Goal: Complete application form: Complete application form

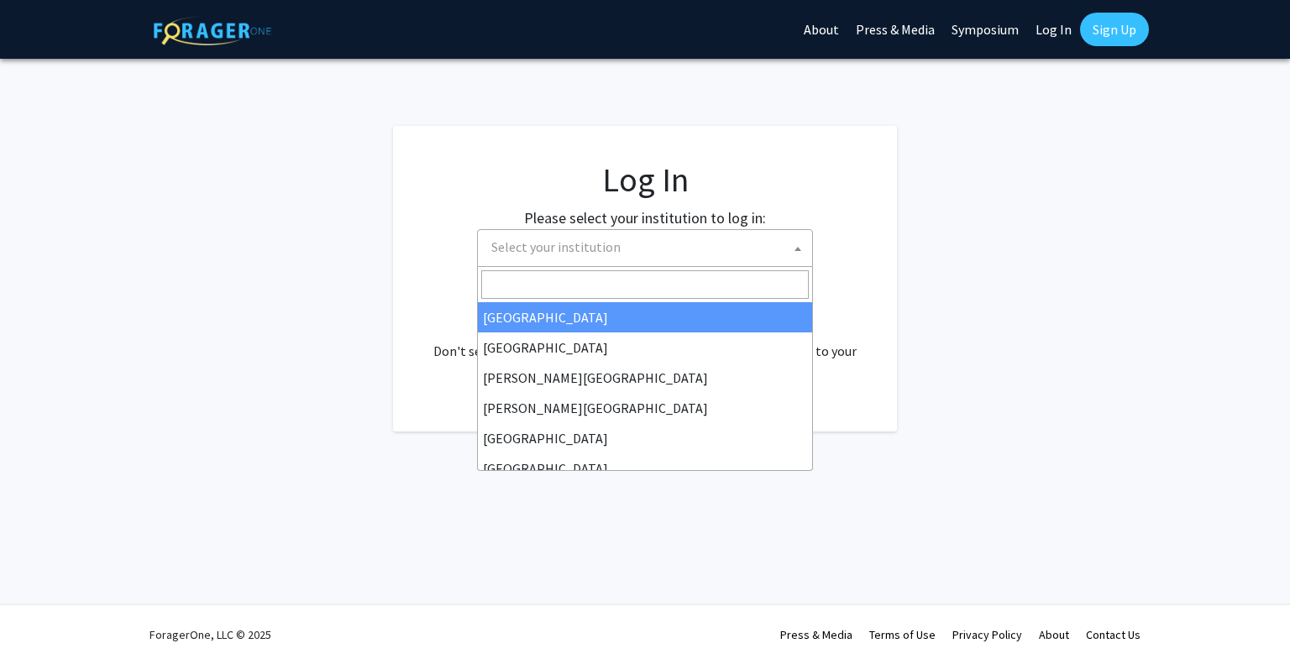
click at [647, 254] on span "Select your institution" at bounding box center [648, 247] width 327 height 34
select select "34"
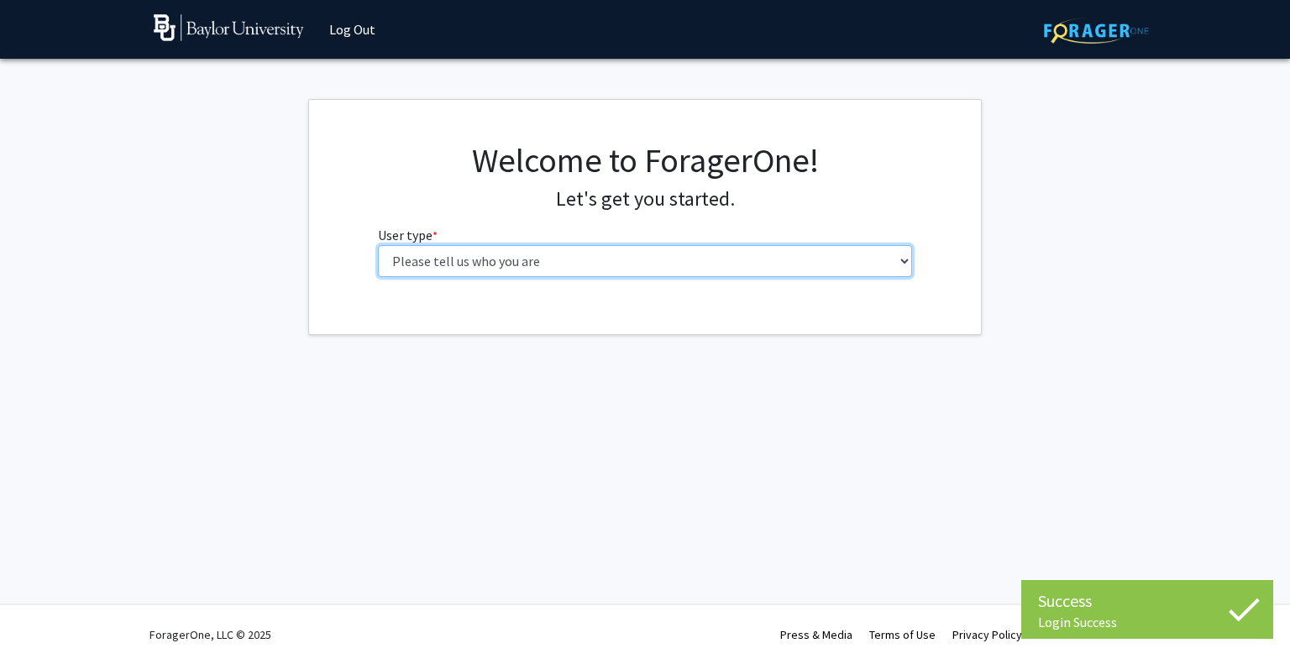
click at [816, 268] on select "Please tell us who you are Undergraduate Student Master's Student Doctoral Cand…" at bounding box center [645, 261] width 535 height 32
select select "1: undergrad"
click at [378, 245] on select "Please tell us who you are Undergraduate Student Master's Student Doctoral Cand…" at bounding box center [645, 261] width 535 height 32
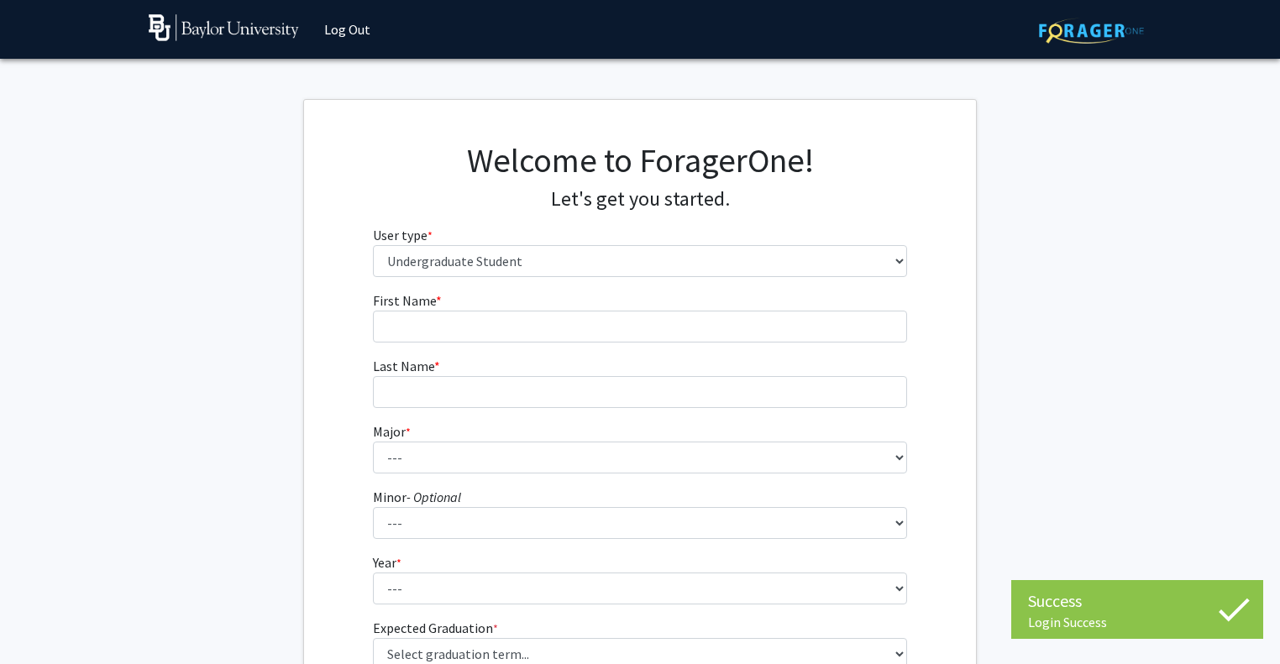
click at [778, 347] on form "First Name * required Last Name * required Major * required --- Accounting Amer…" at bounding box center [640, 493] width 535 height 405
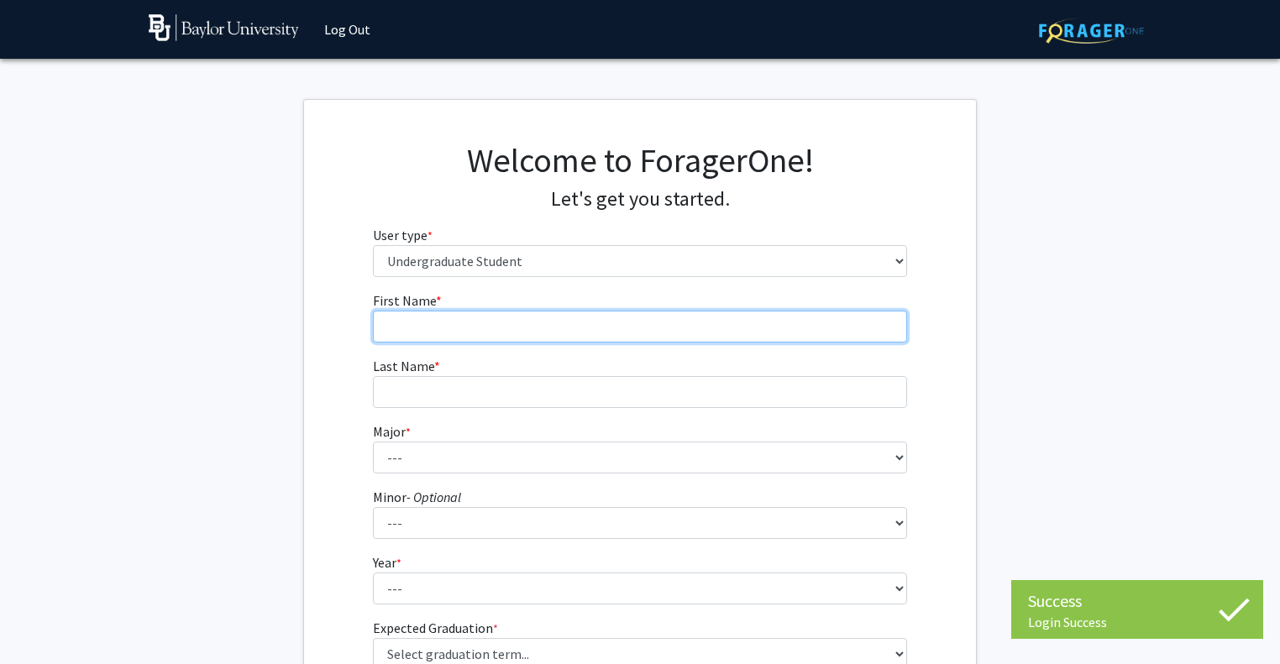
click at [749, 318] on input "First Name * required" at bounding box center [640, 327] width 535 height 32
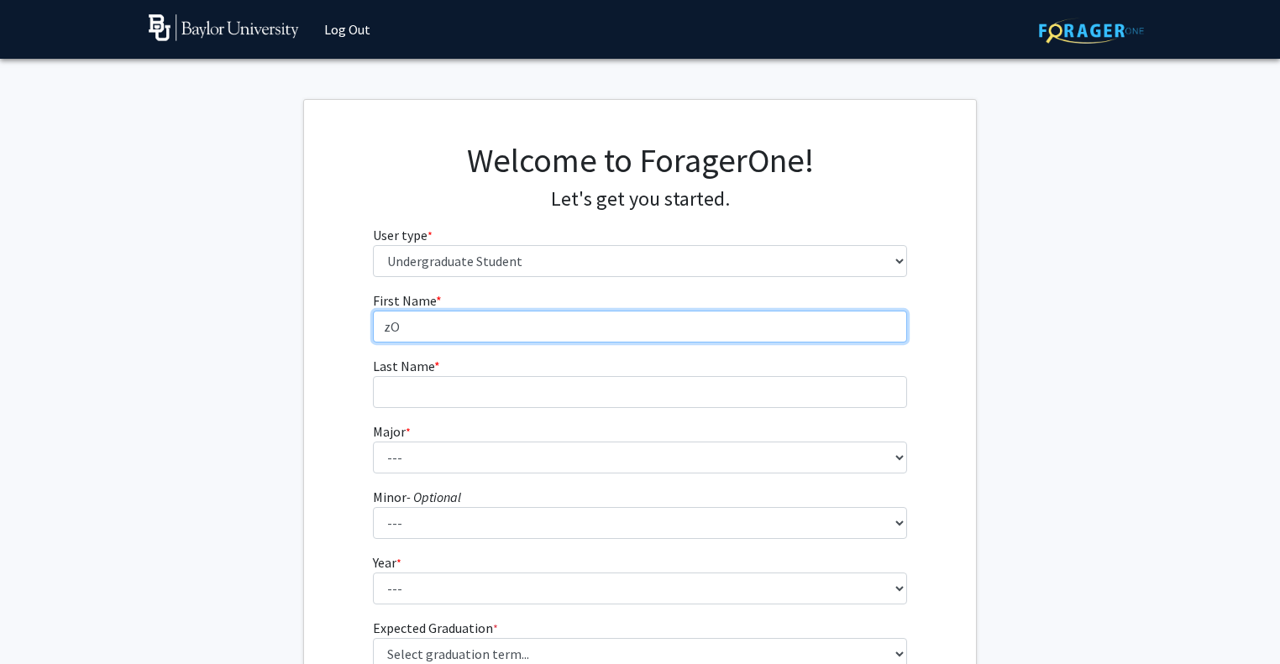
type input "z"
type input "[PERSON_NAME]"
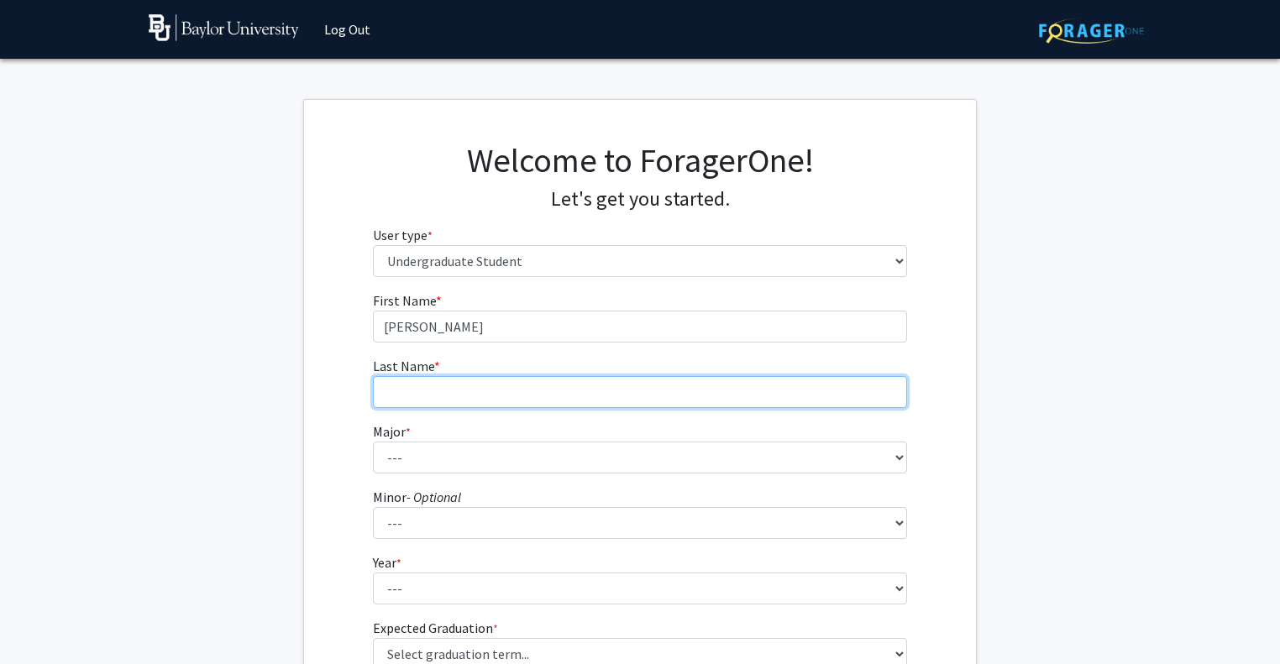
click at [712, 390] on input "Last Name * required" at bounding box center [640, 392] width 535 height 32
type input "Ezuma"
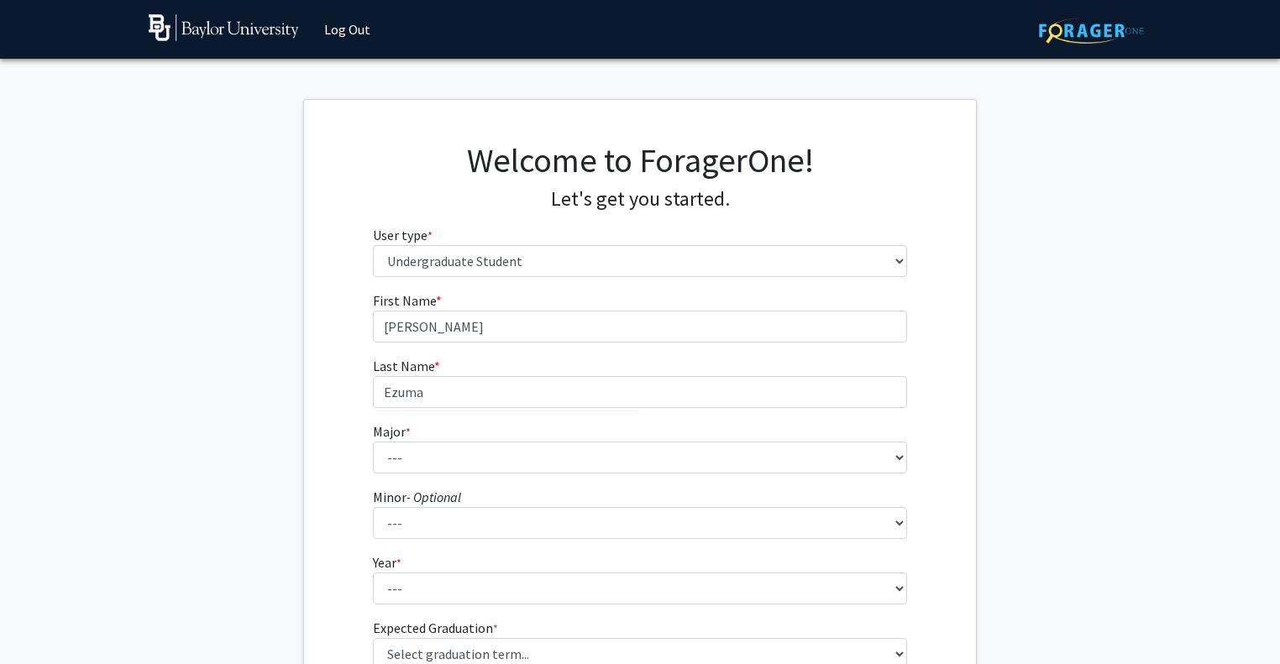
click at [807, 476] on form "First Name * required [PERSON_NAME] Last Name * required Ezuma Major * required…" at bounding box center [640, 493] width 535 height 405
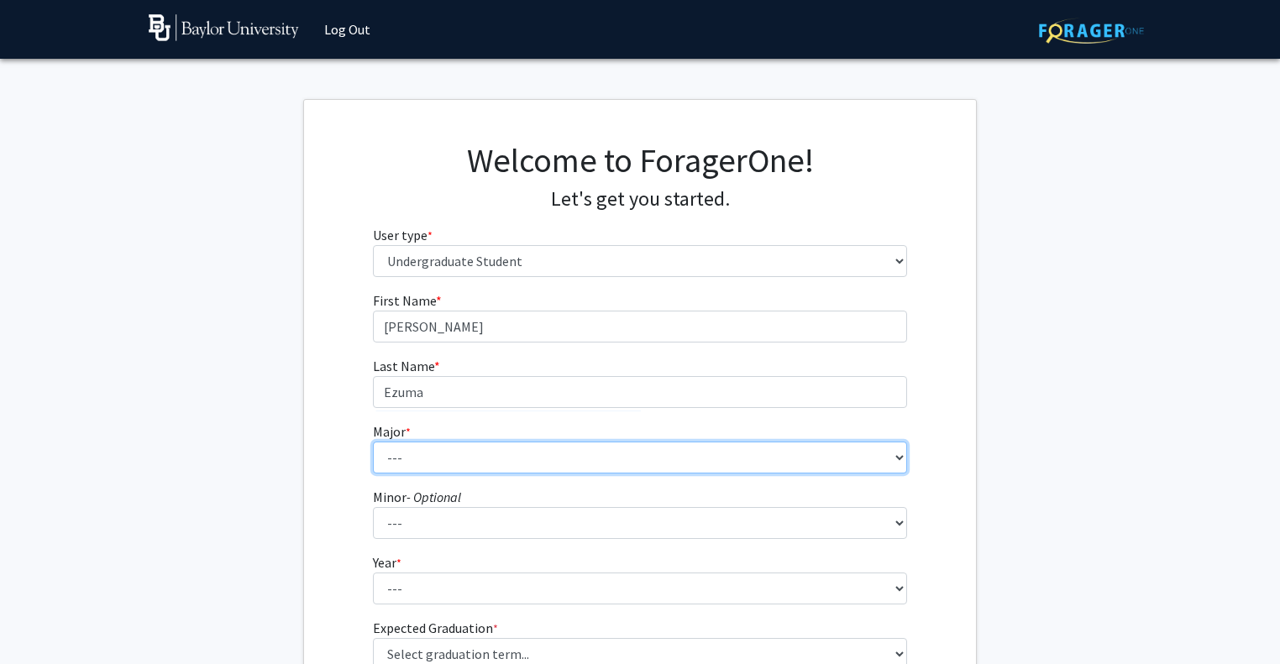
click at [785, 464] on select "--- Accounting American Studies Anthropology Apparel Design & Product Developme…" at bounding box center [640, 458] width 535 height 32
select select "16: 2681"
click at [373, 442] on select "--- Accounting American Studies Anthropology Apparel Design & Product Developme…" at bounding box center [640, 458] width 535 height 32
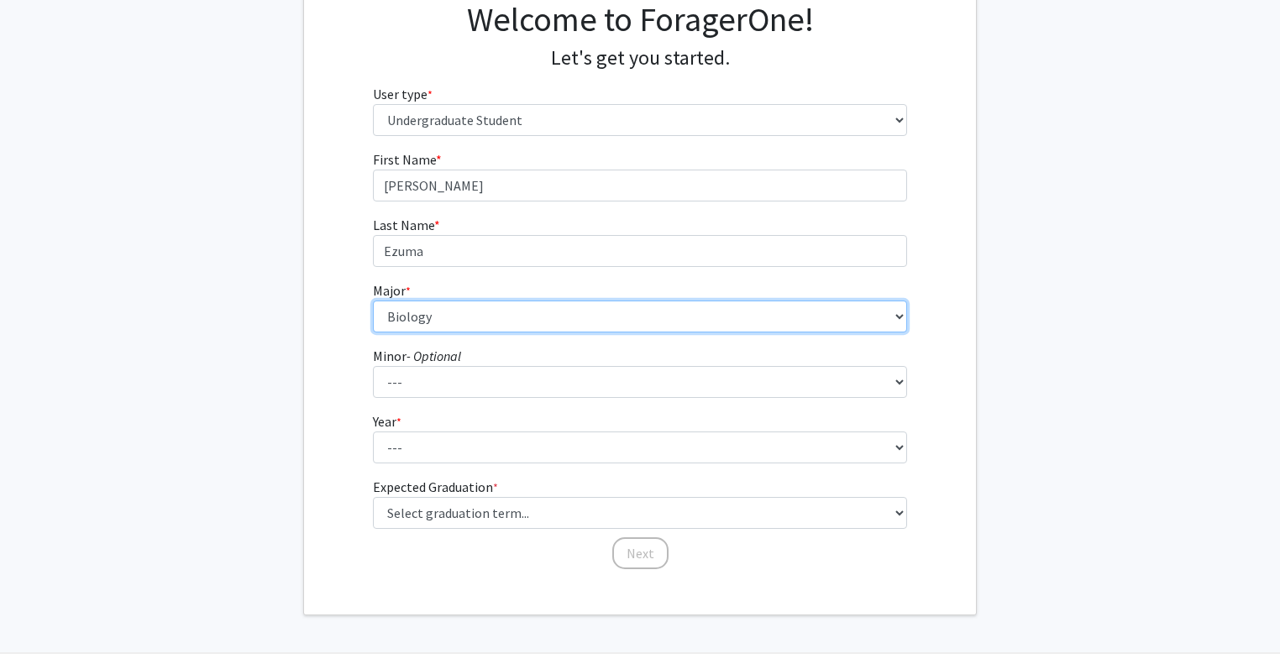
scroll to position [148, 0]
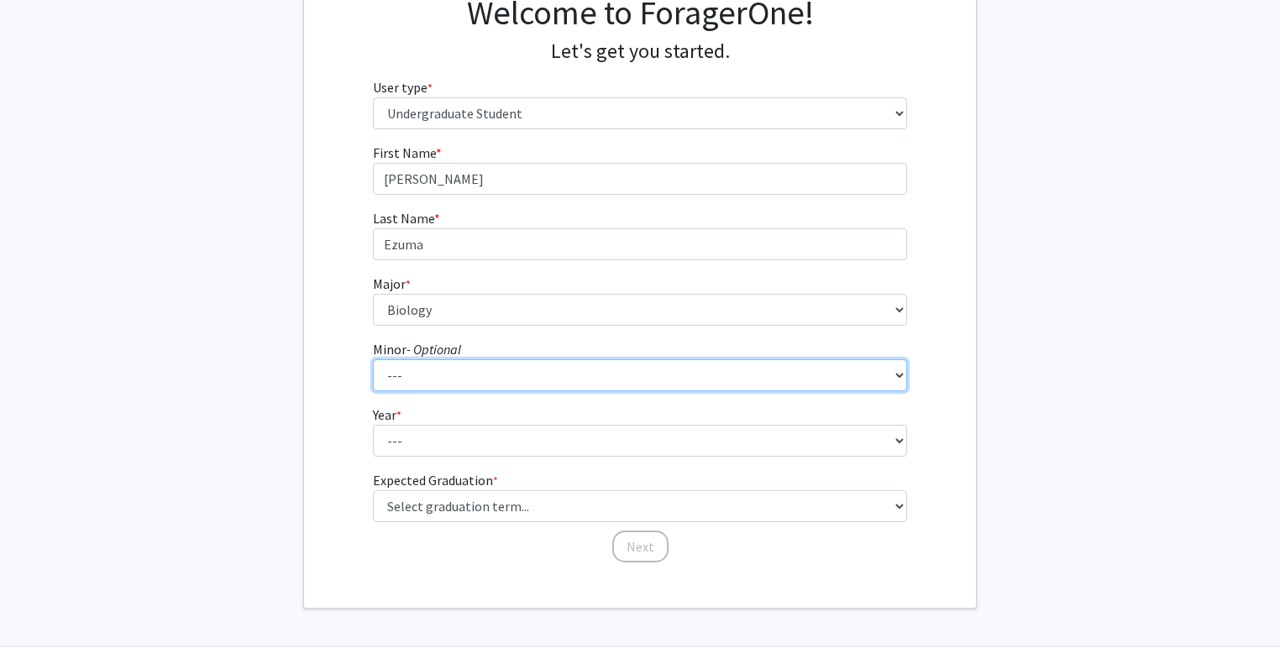
click at [521, 382] on select "--- Advertising American Sign Language American Studies Anthropology Apparel Me…" at bounding box center [640, 375] width 535 height 32
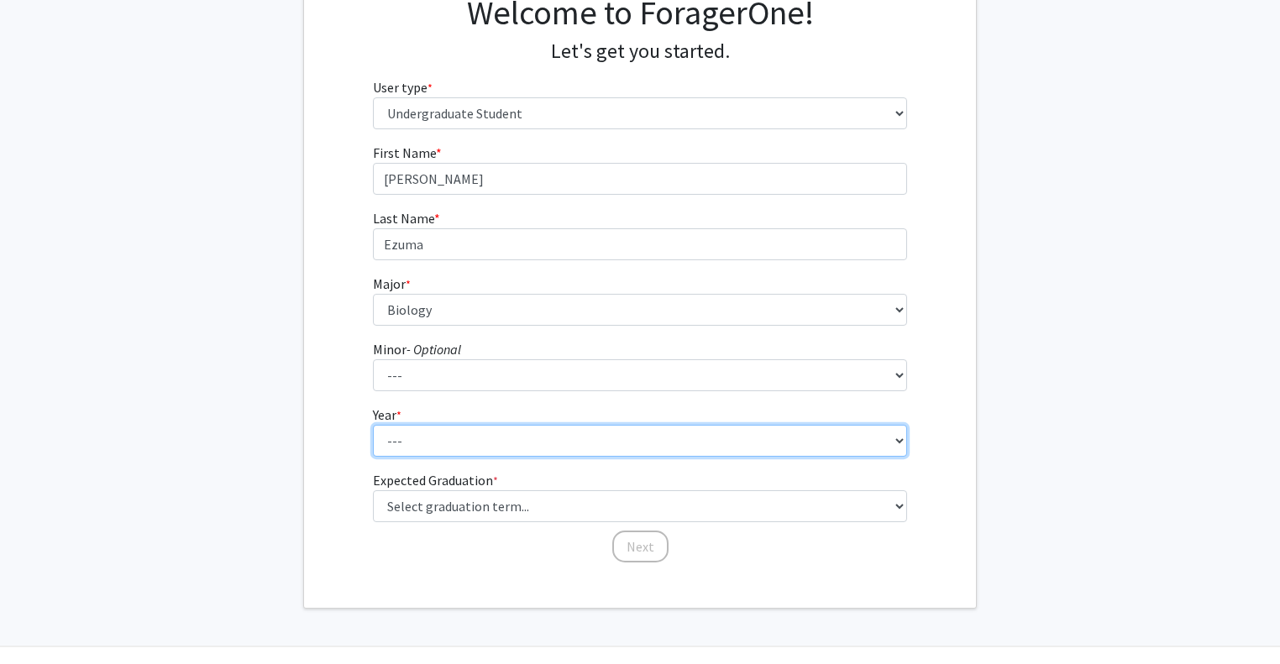
click at [453, 438] on select "--- First-year Sophomore Junior Senior Postbaccalaureate Certificate" at bounding box center [640, 441] width 535 height 32
select select "1: first-year"
click at [373, 425] on select "--- First-year Sophomore Junior Senior Postbaccalaureate Certificate" at bounding box center [640, 441] width 535 height 32
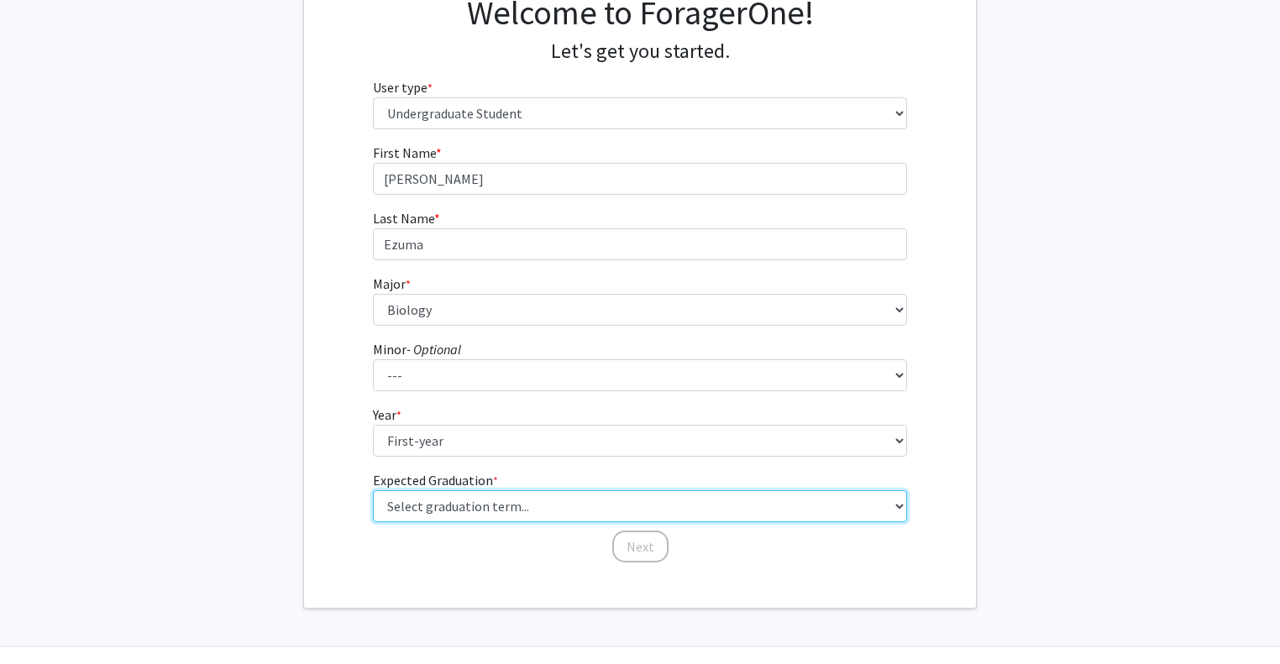
click at [433, 506] on select "Select graduation term... Spring 2025 Summer 2025 Fall 2025 Winter 2025 Spring …" at bounding box center [640, 506] width 535 height 32
select select "17: spring_2029"
click at [373, 490] on select "Select graduation term... Spring 2025 Summer 2025 Fall 2025 Winter 2025 Spring …" at bounding box center [640, 506] width 535 height 32
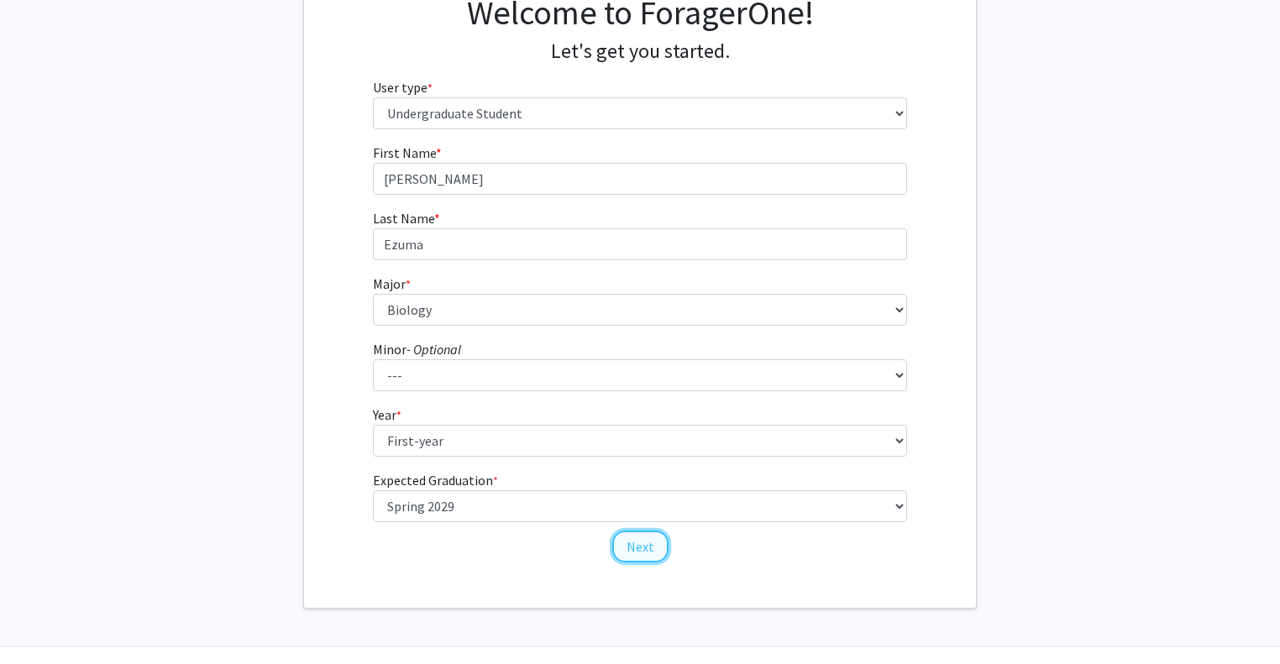
click at [649, 550] on button "Next" at bounding box center [640, 547] width 56 height 32
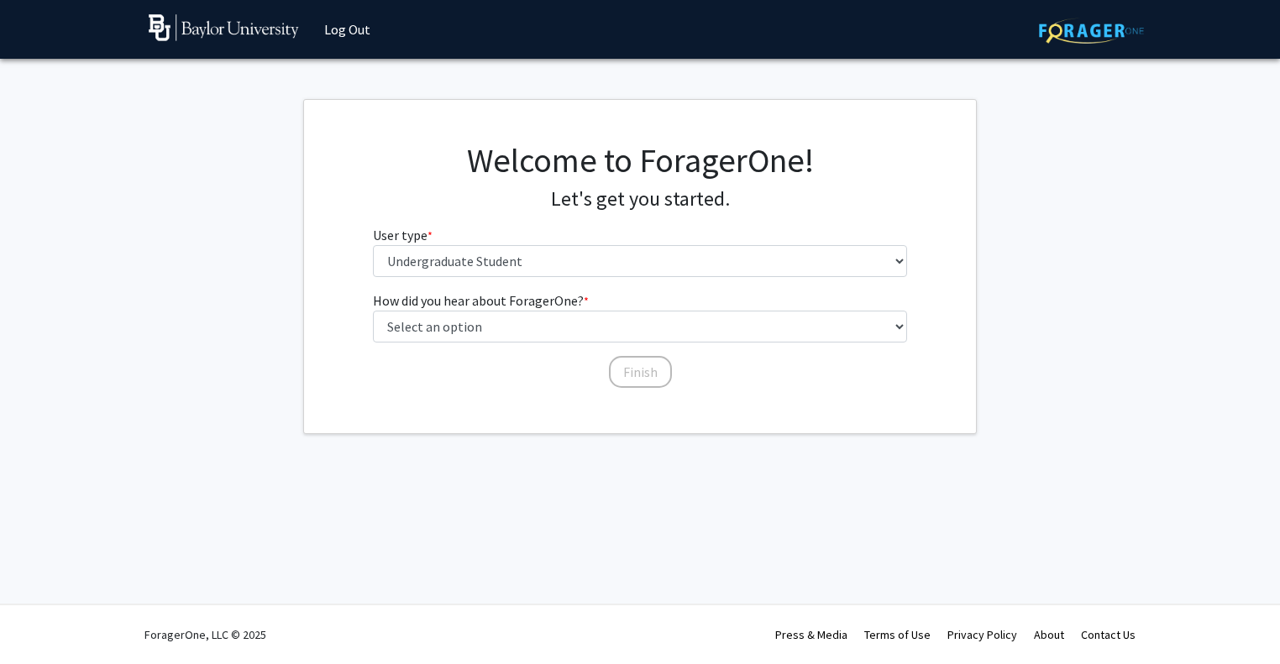
scroll to position [0, 0]
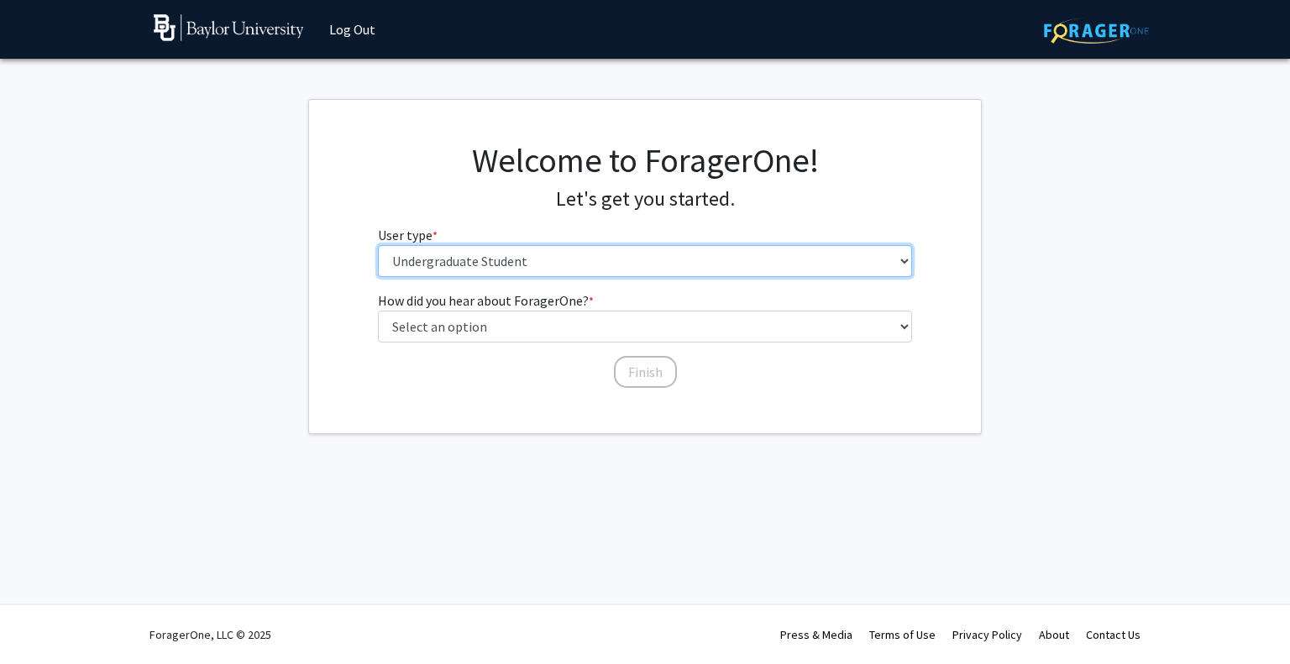
click at [589, 257] on select "Please tell us who you are Undergraduate Student Master's Student Doctoral Cand…" at bounding box center [645, 261] width 535 height 32
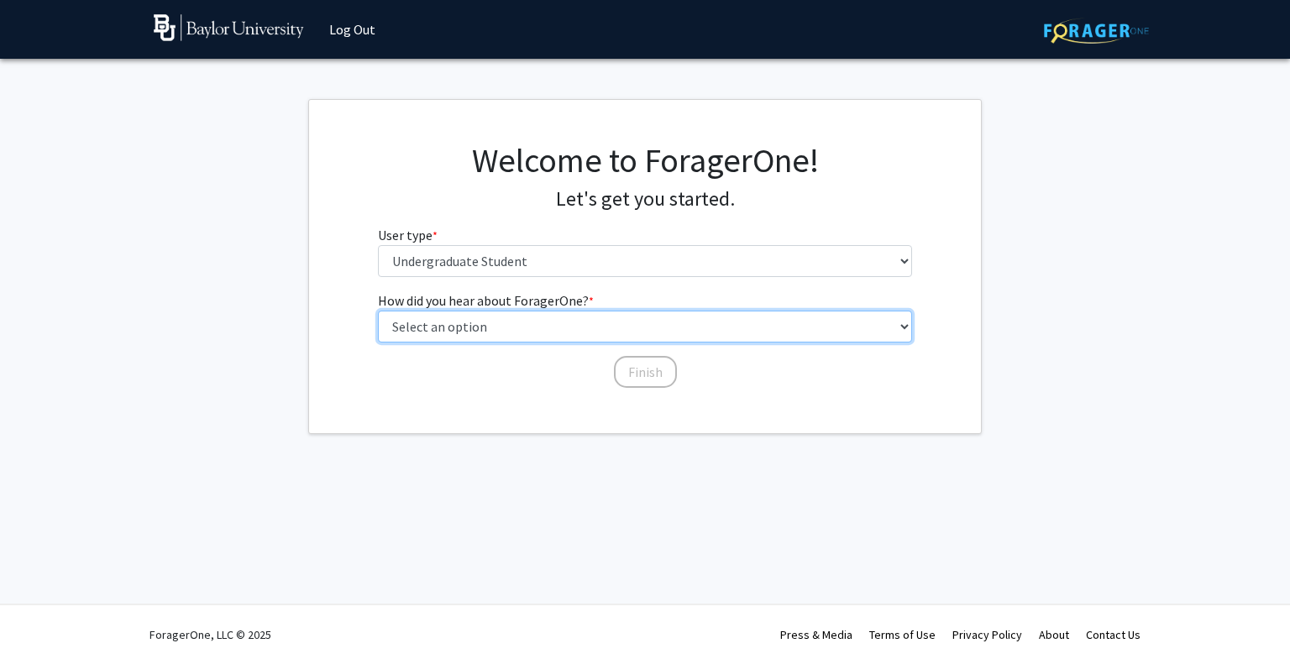
click at [516, 328] on select "Select an option Peer/student recommendation Faculty/staff recommendation Unive…" at bounding box center [645, 327] width 535 height 32
select select "4: university_email"
click at [378, 311] on select "Select an option Peer/student recommendation Faculty/staff recommendation Unive…" at bounding box center [645, 327] width 535 height 32
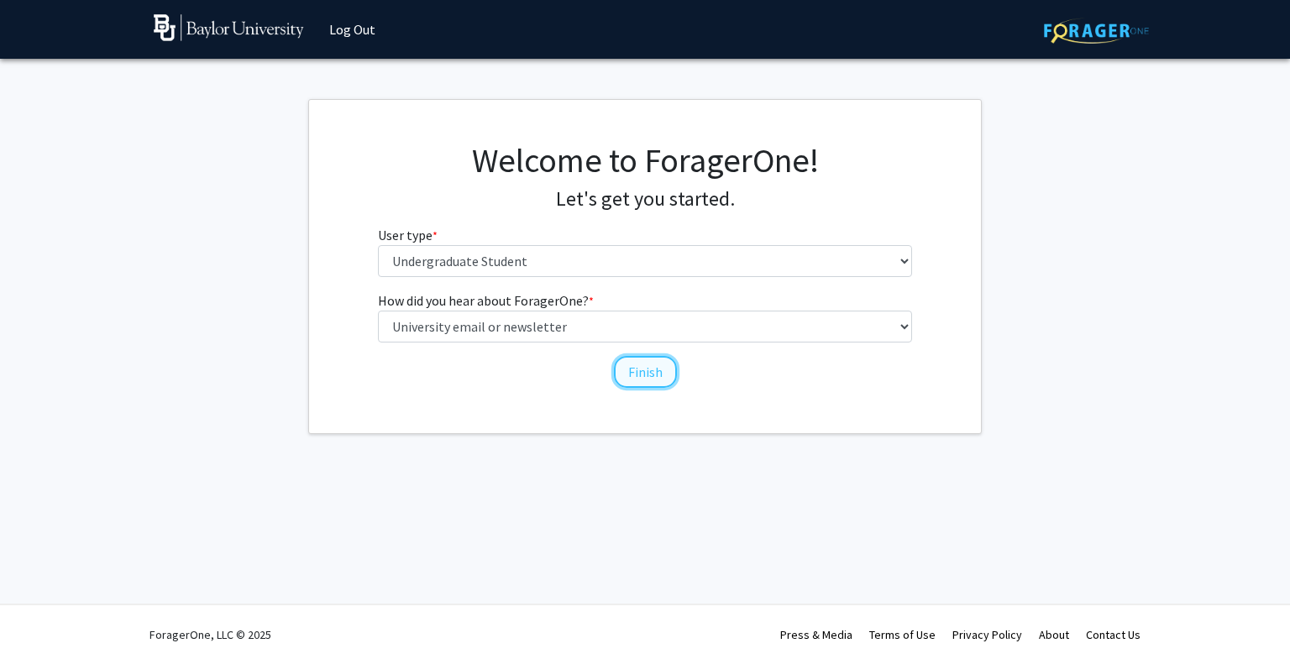
click at [629, 385] on button "Finish" at bounding box center [645, 372] width 63 height 32
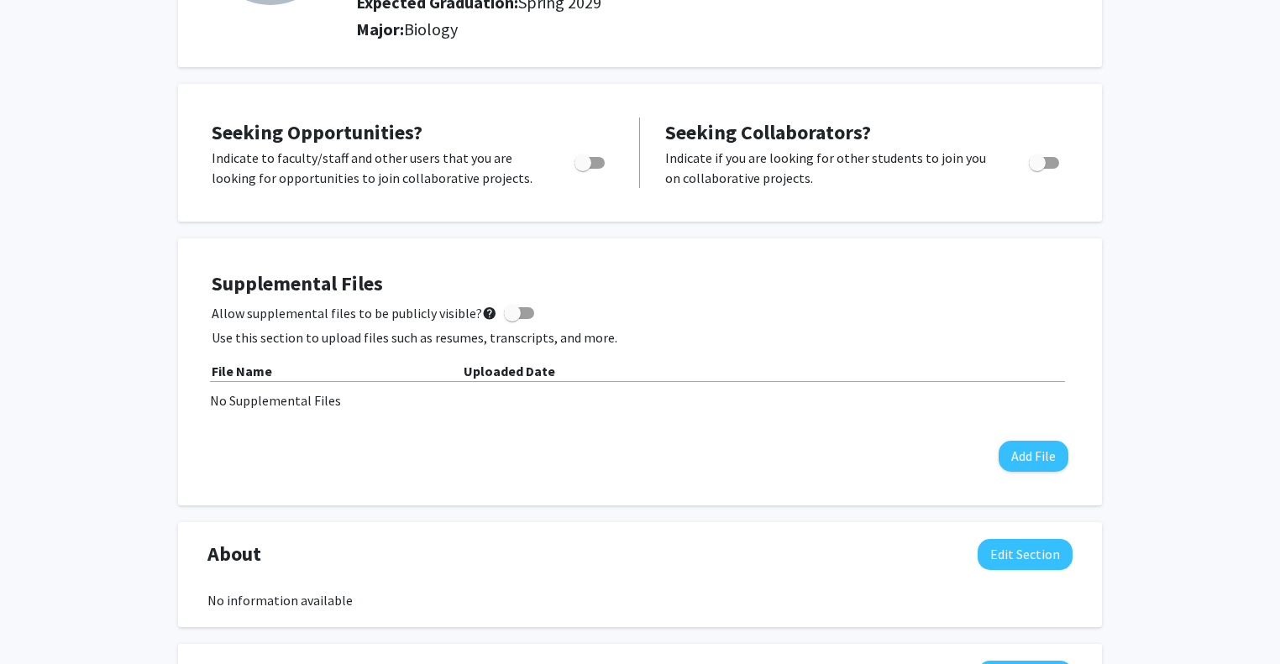
scroll to position [56, 0]
